Goal: Transaction & Acquisition: Book appointment/travel/reservation

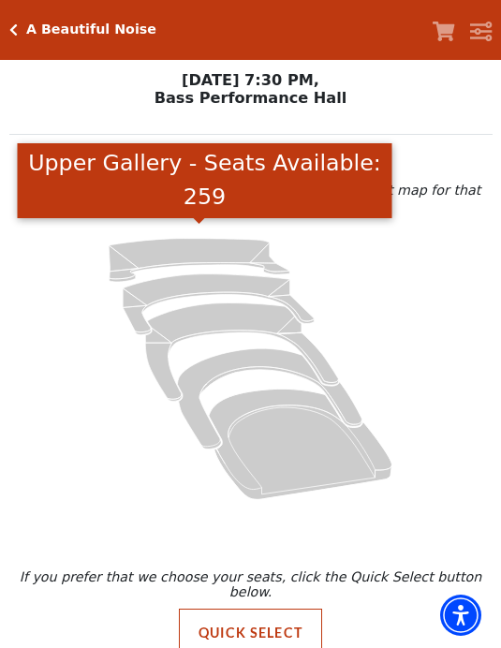
click at [222, 238] on icon "Upper Gallery - Seats Available: 259" at bounding box center [199, 259] width 181 height 43
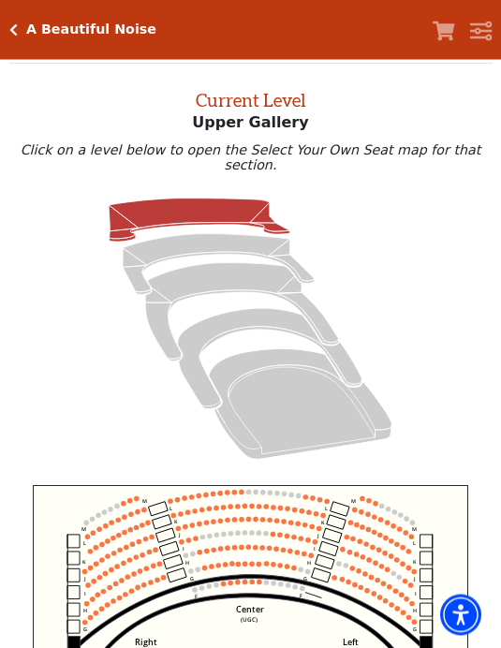
scroll to position [71, 0]
click at [227, 234] on icon "Lower Gallery - Seats Available: 35" at bounding box center [218, 264] width 191 height 61
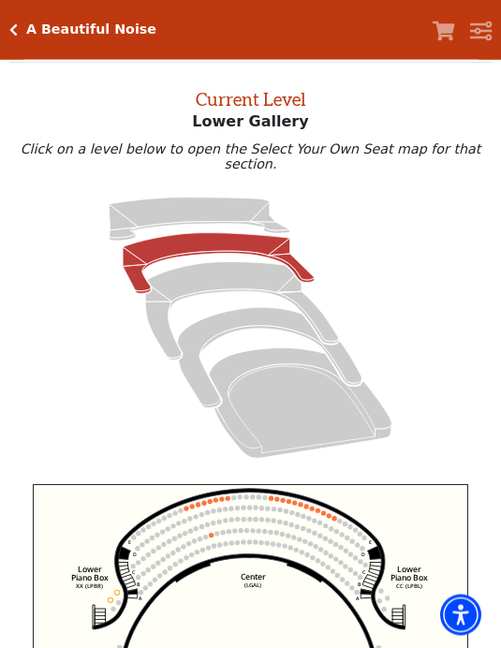
scroll to position [0, 0]
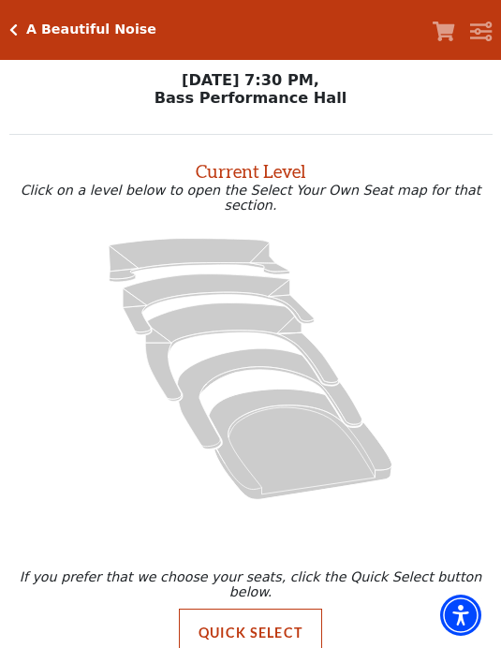
click at [229, 238] on icon at bounding box center [199, 259] width 181 height 43
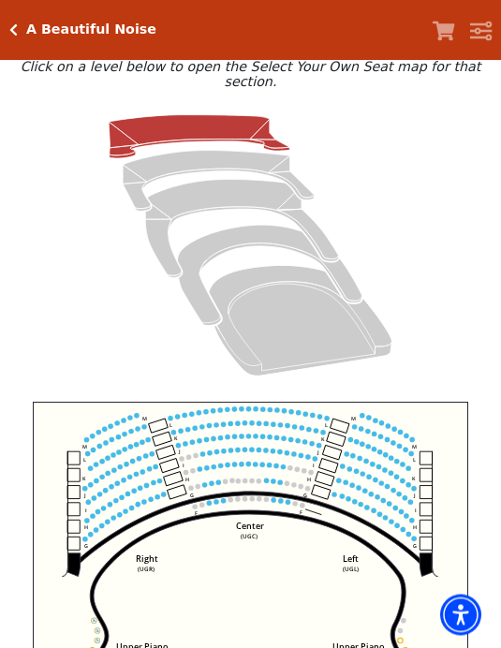
scroll to position [155, 0]
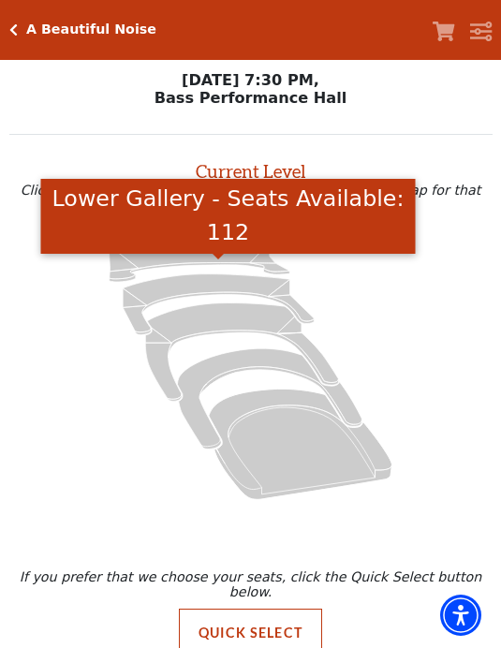
click at [243, 274] on icon "Lower Gallery - Seats Available: 112" at bounding box center [218, 304] width 191 height 61
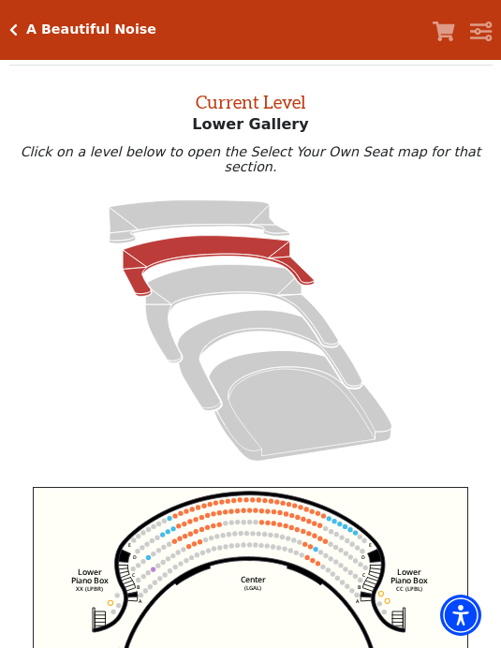
scroll to position [70, 0]
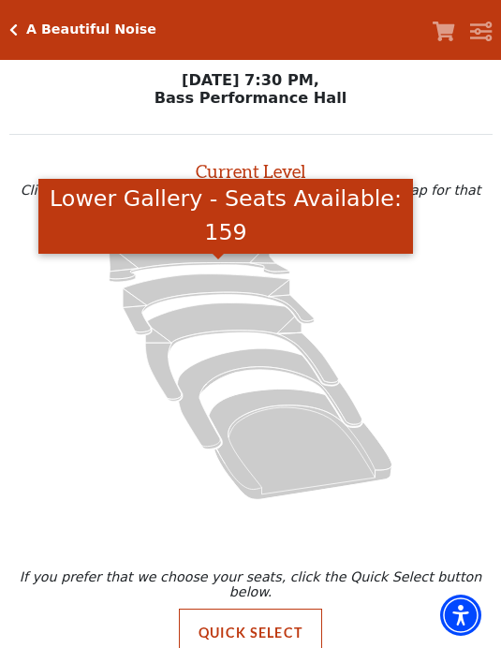
click at [226, 274] on icon "Lower Gallery - Seats Available: 159" at bounding box center [218, 304] width 191 height 61
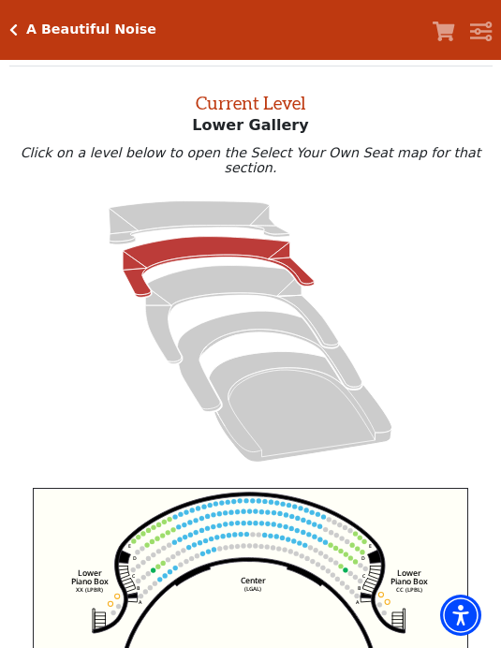
scroll to position [71, 0]
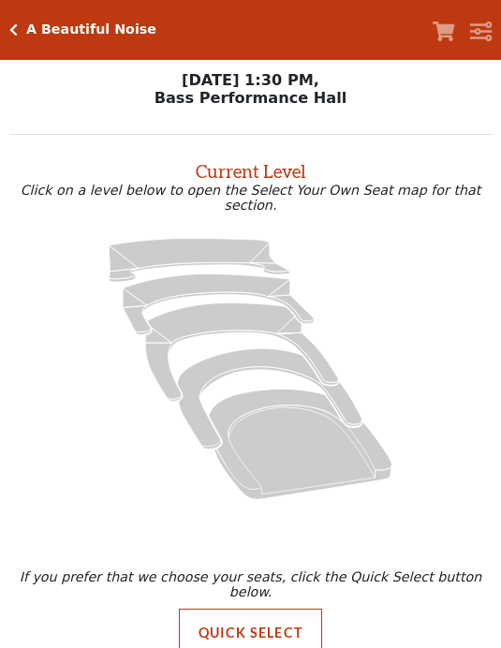
click at [223, 238] on icon "Upper Gallery - Seats Available: 250" at bounding box center [199, 259] width 181 height 43
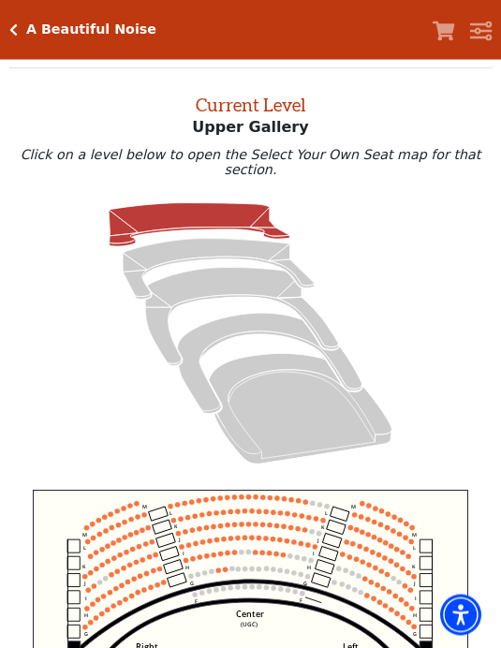
scroll to position [70, 0]
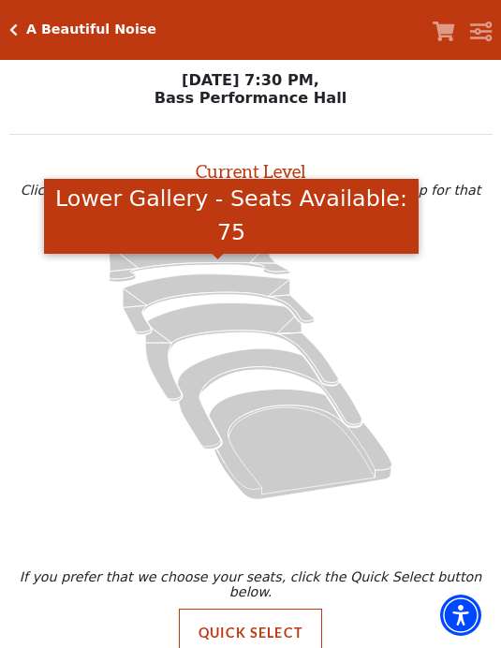
click at [232, 274] on icon "Lower Gallery - Seats Available: 75" at bounding box center [218, 304] width 191 height 61
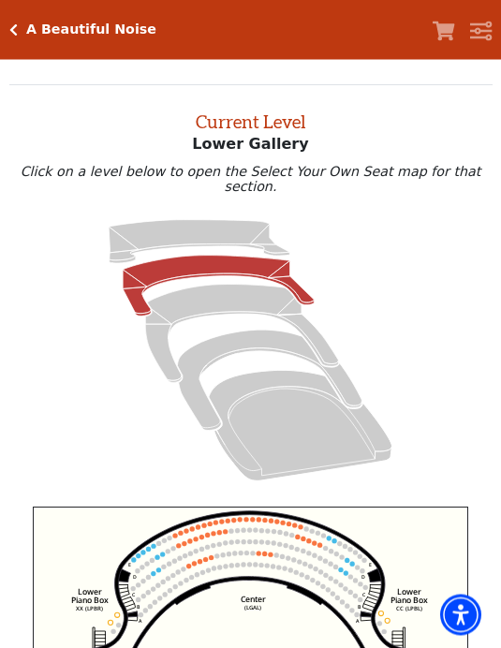
scroll to position [70, 0]
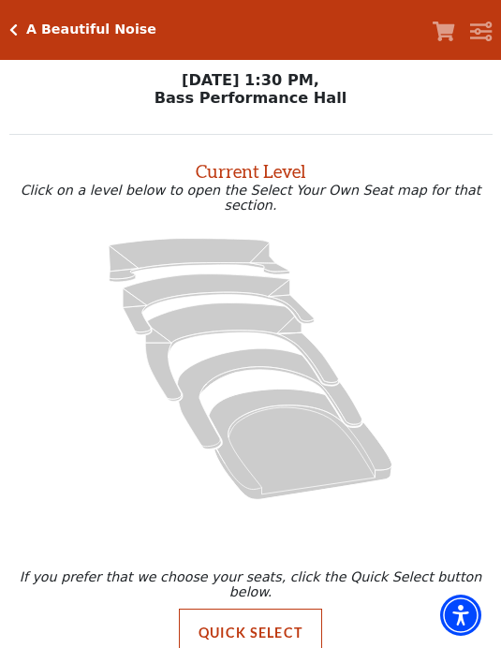
click at [243, 239] on icon at bounding box center [199, 259] width 181 height 43
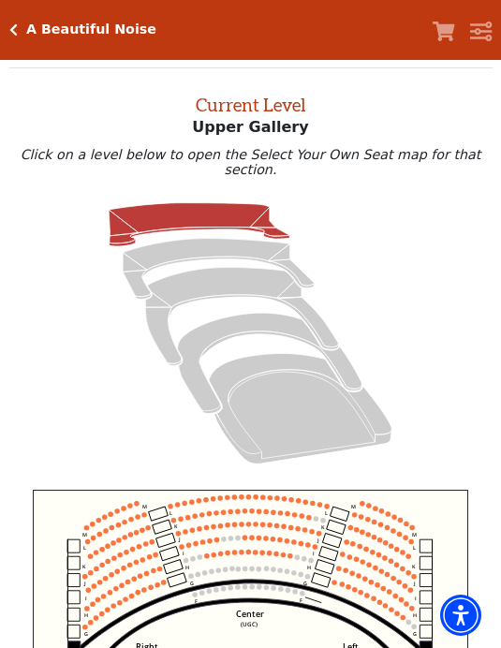
scroll to position [70, 0]
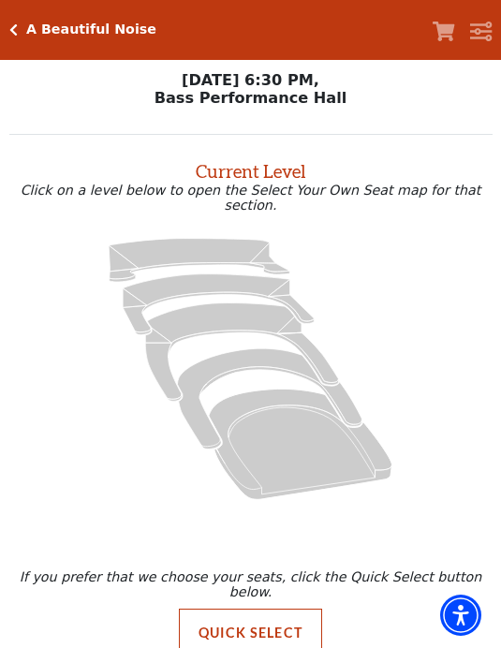
click at [237, 282] on icon at bounding box center [218, 304] width 191 height 61
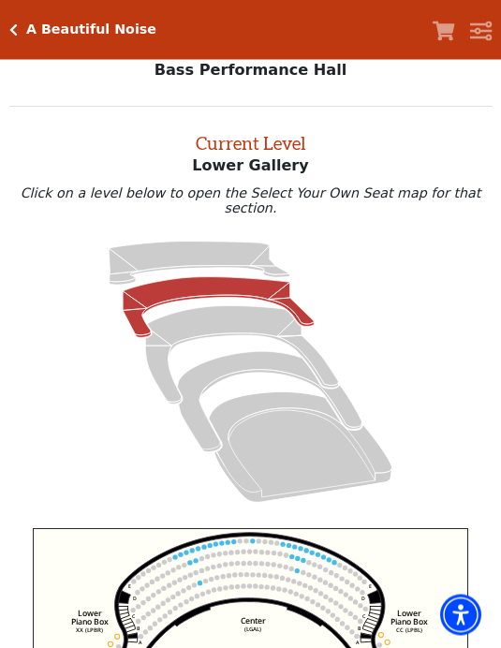
scroll to position [71, 0]
